Goal: Task Accomplishment & Management: Complete application form

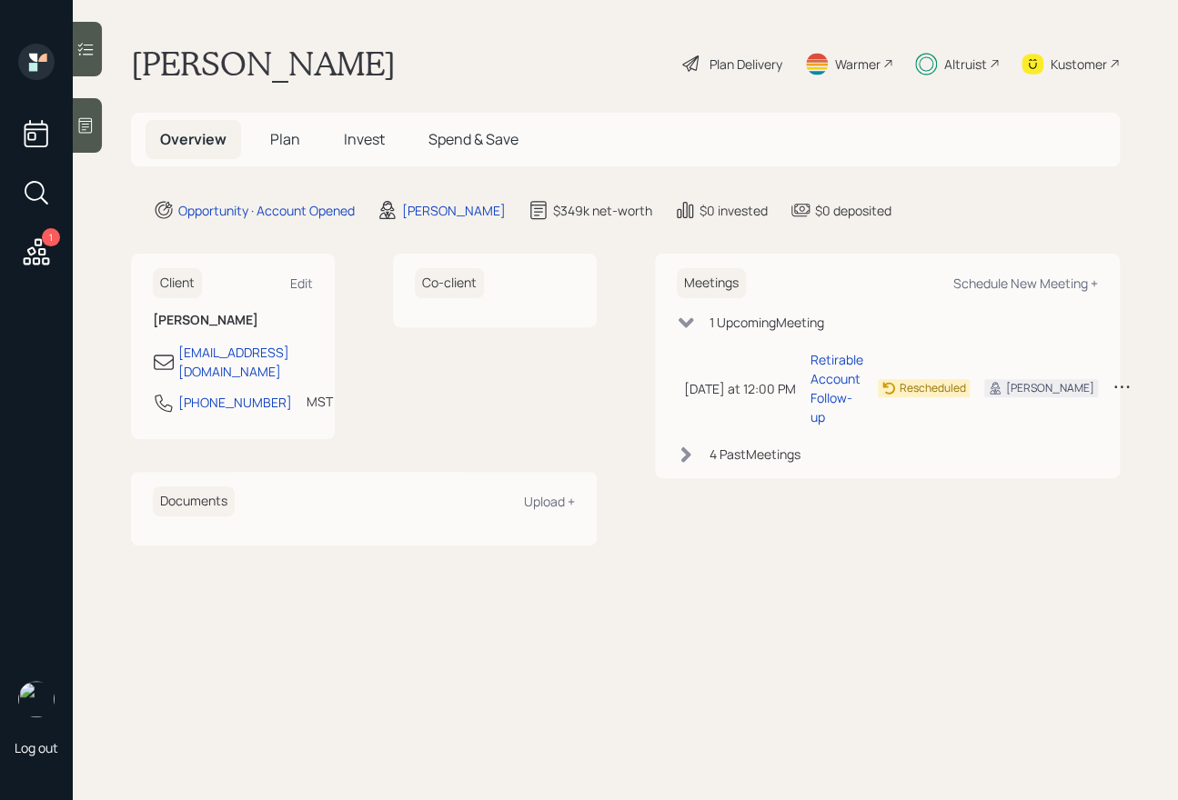
click at [296, 145] on span "Plan" at bounding box center [285, 139] width 30 height 20
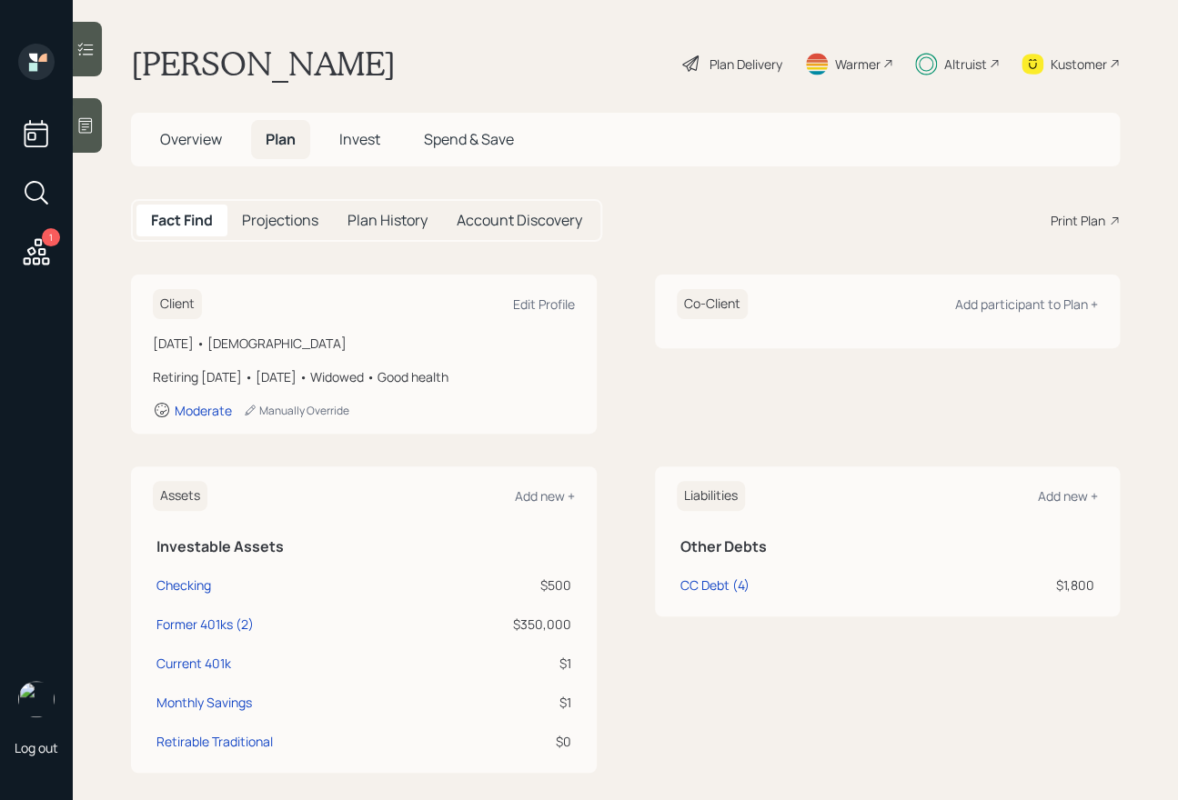
click at [359, 138] on span "Invest" at bounding box center [359, 139] width 41 height 20
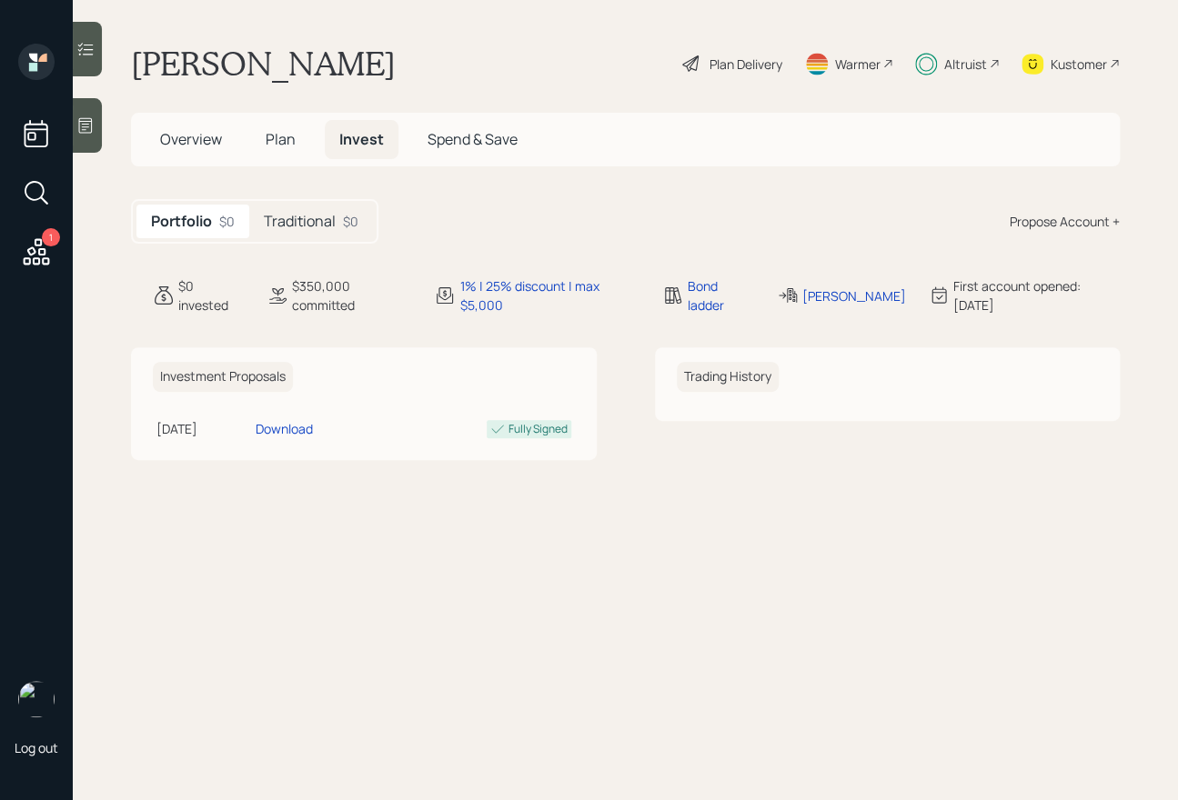
click at [310, 221] on h5 "Traditional" at bounding box center [300, 221] width 72 height 17
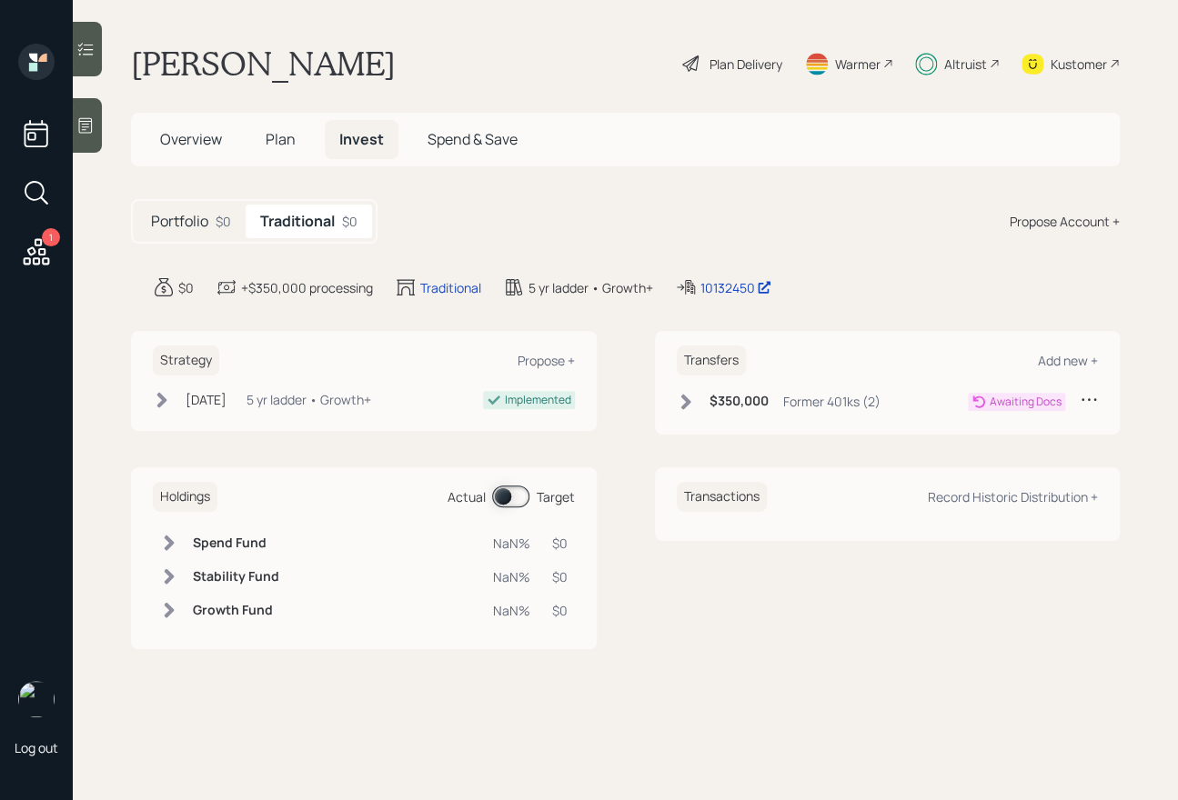
click at [197, 213] on h5 "Portfolio" at bounding box center [179, 221] width 57 height 17
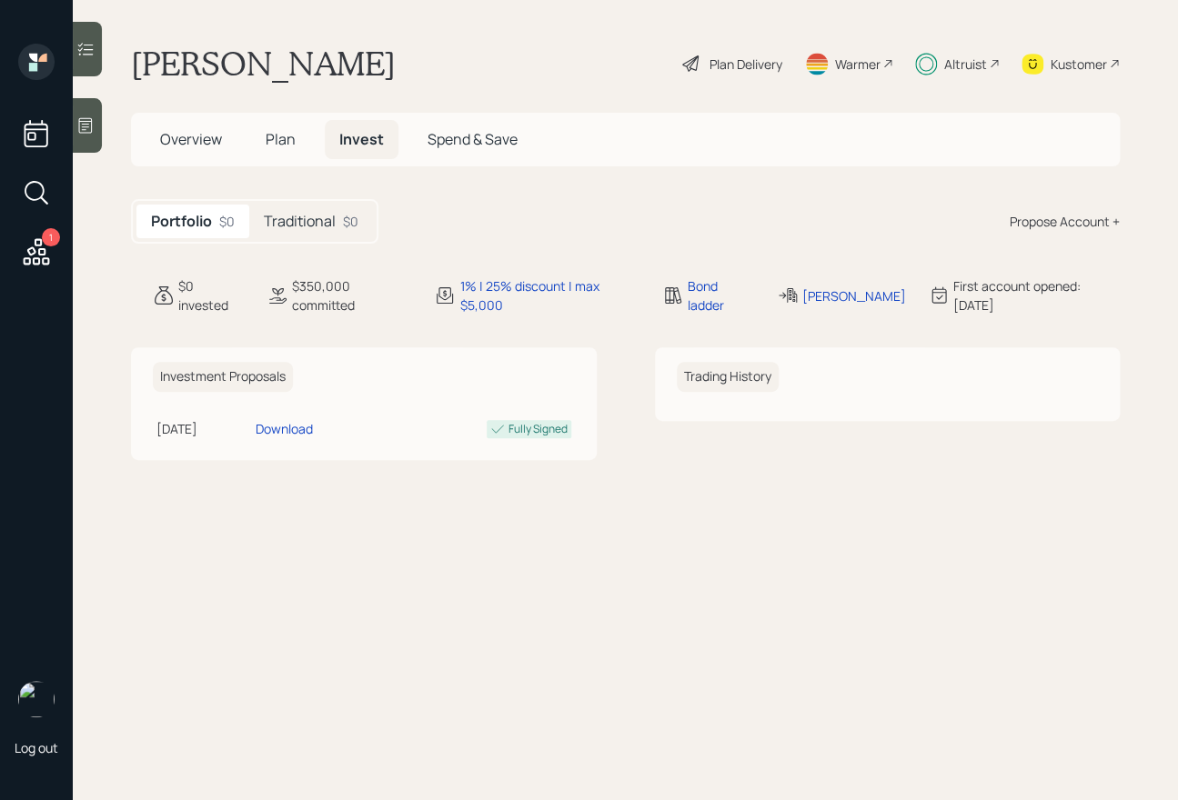
click at [270, 140] on span "Plan" at bounding box center [281, 139] width 30 height 20
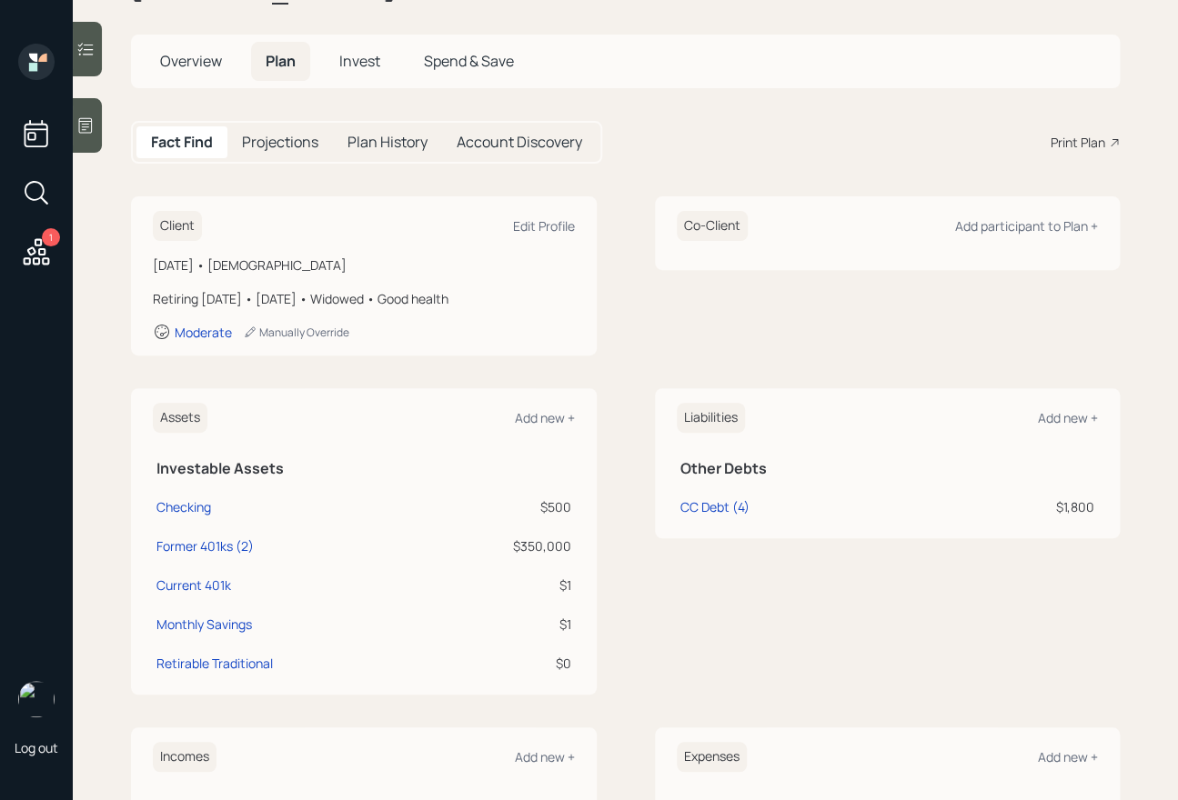
scroll to position [88, 0]
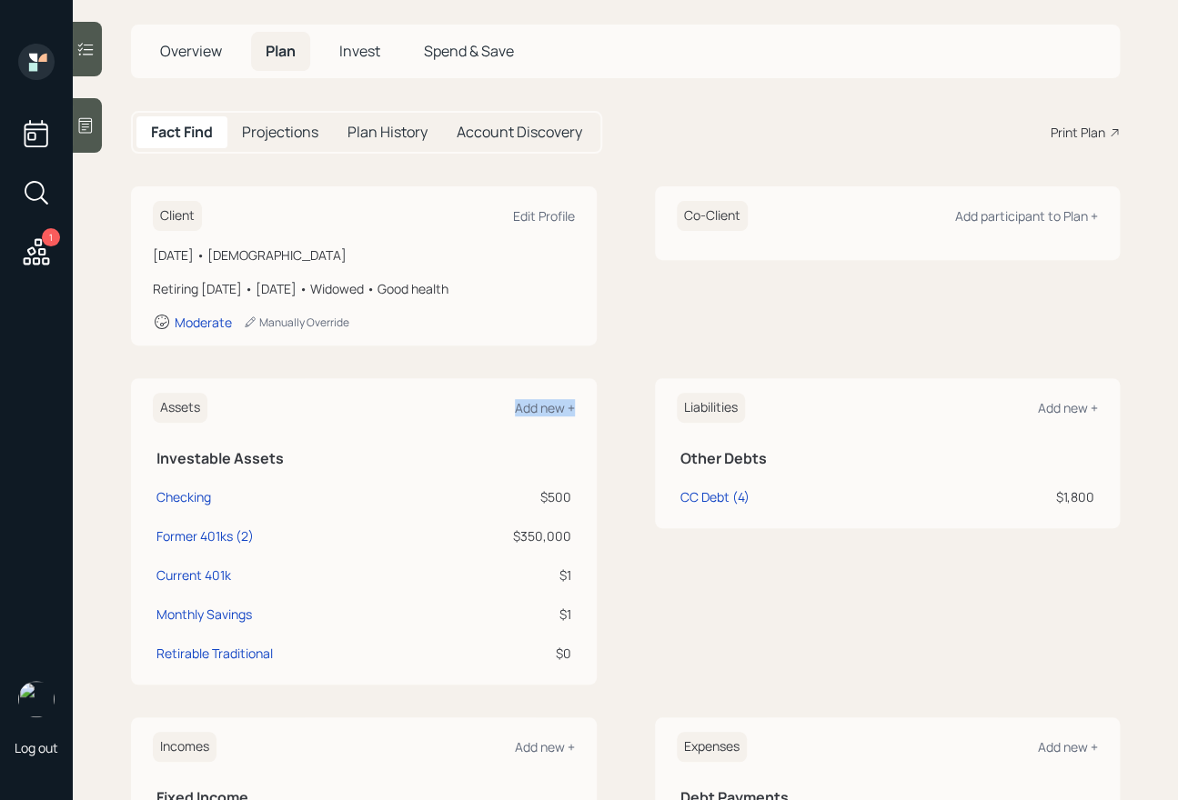
drag, startPoint x: 577, startPoint y: 577, endPoint x: 261, endPoint y: 418, distance: 353.8
click at [261, 418] on div "Assets Add new + Investable Assets Checking $500 Former 401ks (2) $350,000 Curr…" at bounding box center [364, 531] width 466 height 306
click at [261, 418] on div "Assets Add new +" at bounding box center [364, 408] width 422 height 30
drag, startPoint x: 149, startPoint y: 383, endPoint x: 502, endPoint y: 688, distance: 466.7
click at [502, 688] on div "Client Edit Profile [DATE] • [DEMOGRAPHIC_DATA] Retiring [DATE] • [DATE] • Wido…" at bounding box center [625, 708] width 988 height 1045
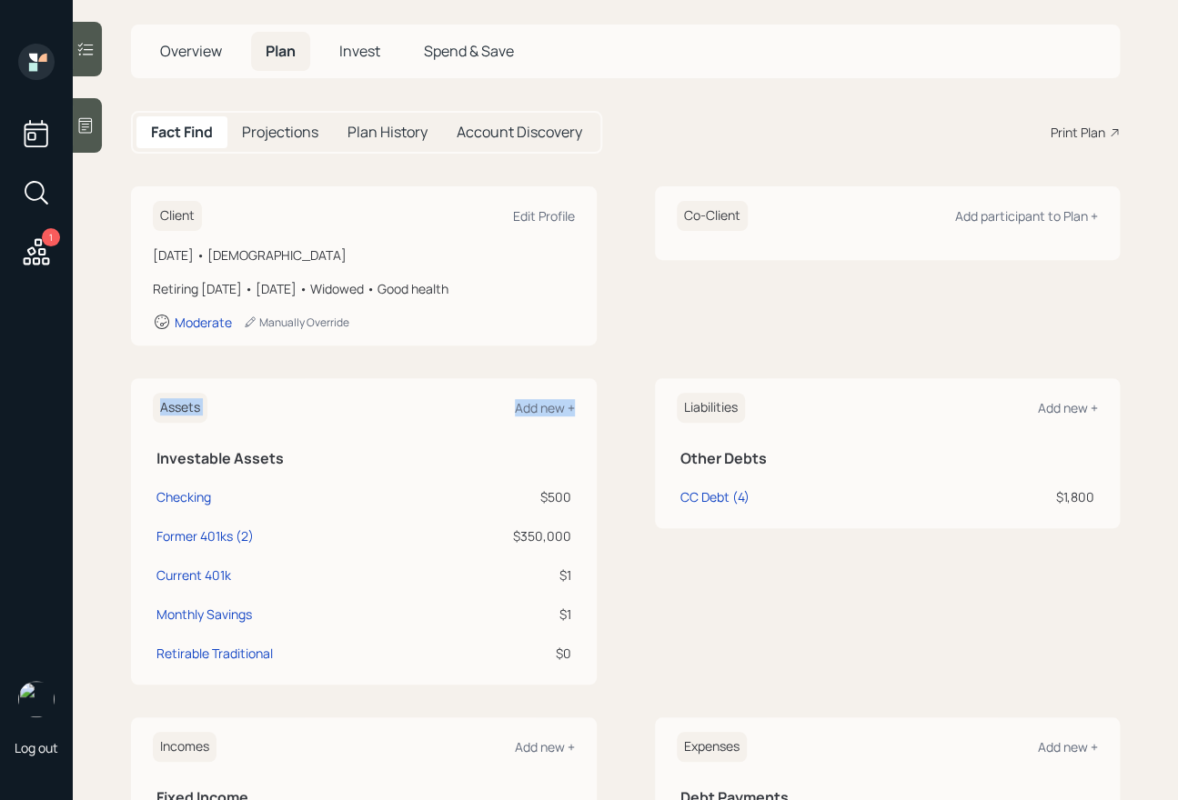
click at [501, 687] on div "Client Edit Profile [DATE] • [DEMOGRAPHIC_DATA] Retiring [DATE] • [DATE] • Wido…" at bounding box center [625, 708] width 988 height 1045
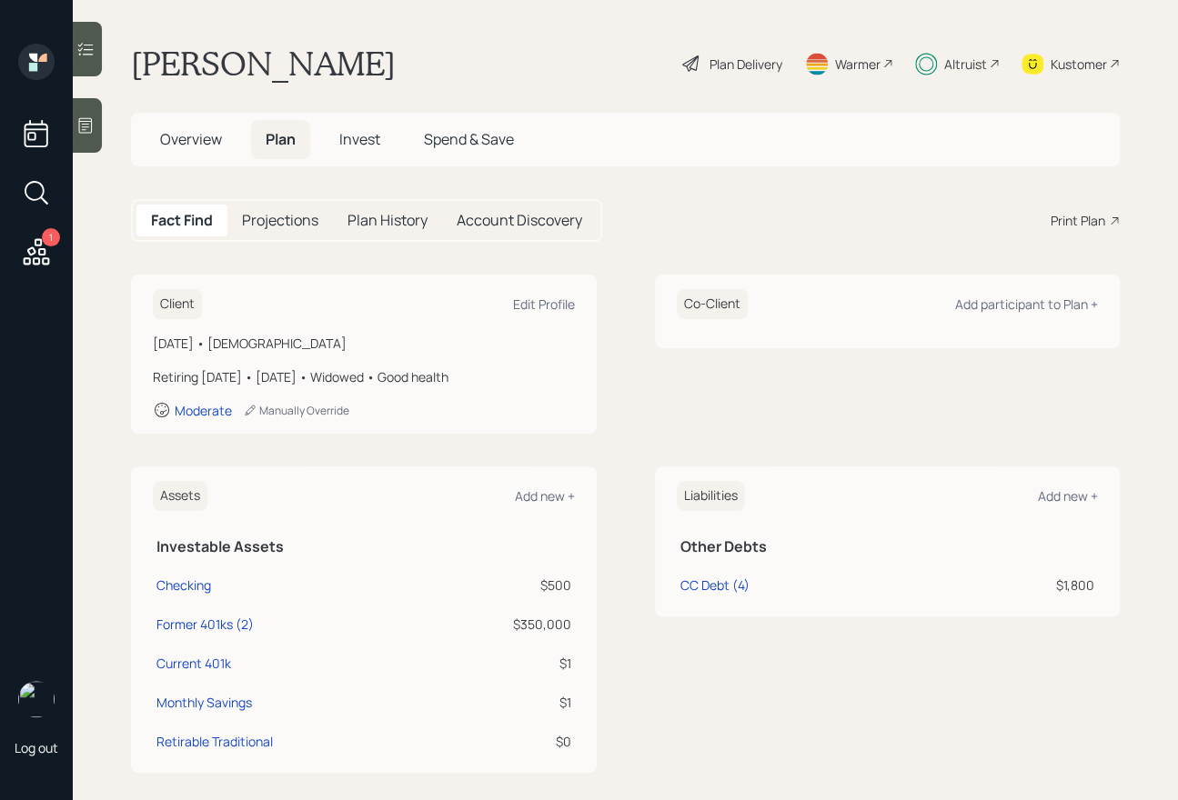
click at [504, 227] on h5 "Account Discovery" at bounding box center [518, 220] width 125 height 17
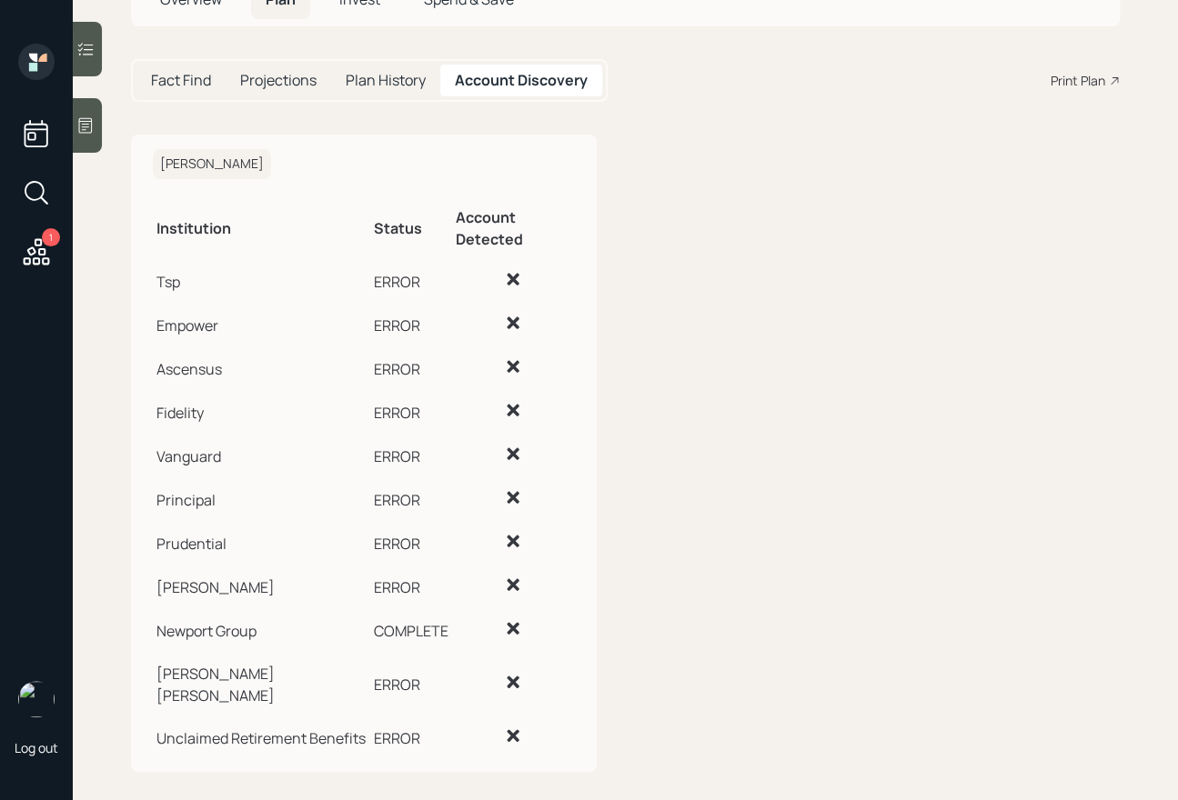
scroll to position [154, 0]
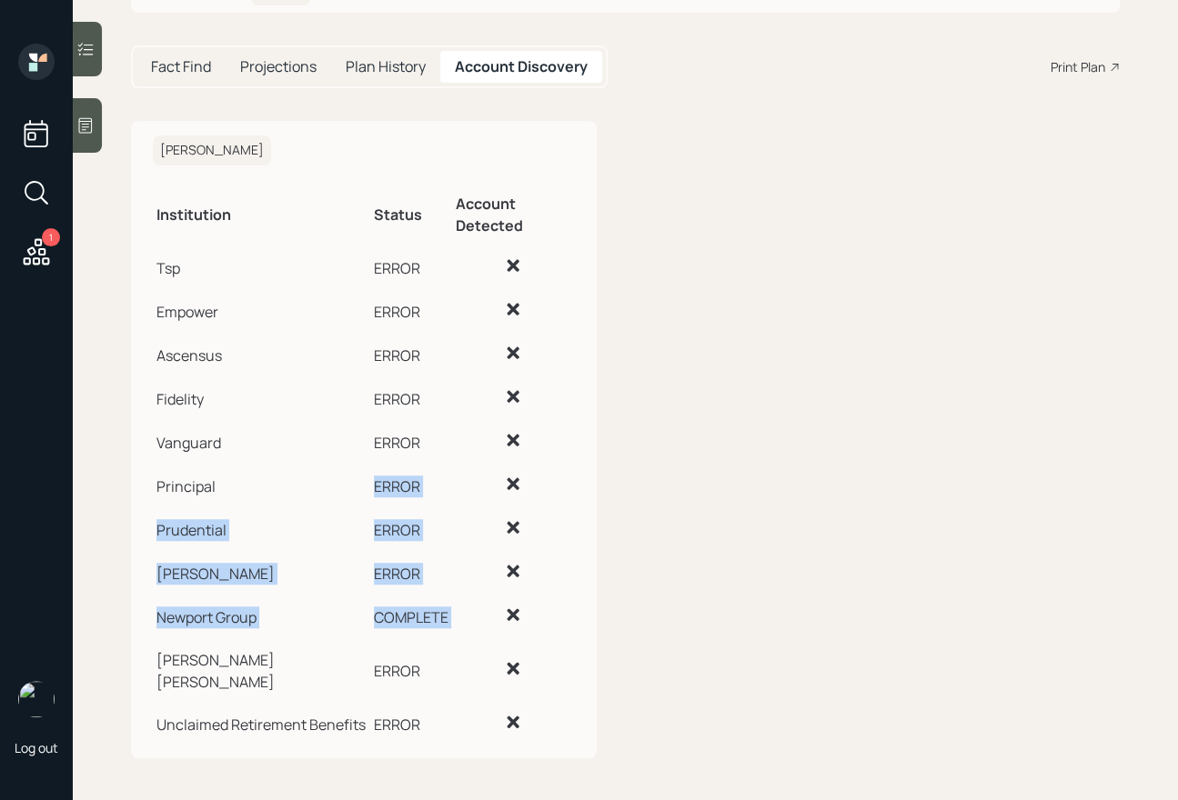
drag, startPoint x: 462, startPoint y: 617, endPoint x: 276, endPoint y: 456, distance: 246.3
click at [276, 458] on tbody "Tsp ERROR Empower ERROR Ascensus ERROR Fidelity ERROR Vanguard ERROR Principal …" at bounding box center [364, 494] width 422 height 500
click at [276, 456] on td "Vanguard" at bounding box center [261, 440] width 217 height 44
